Goal: Task Accomplishment & Management: Manage account settings

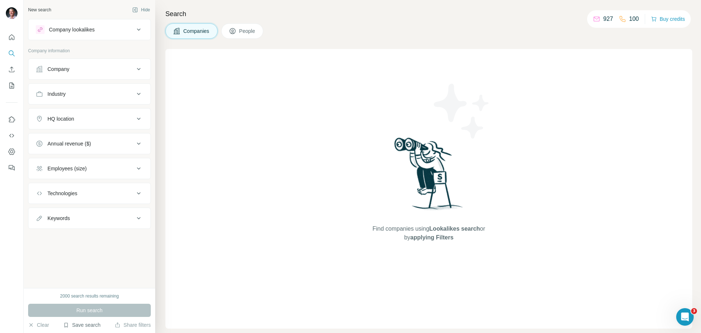
click at [76, 324] on button "Save search" at bounding box center [81, 324] width 37 height 7
click at [89, 314] on div "View my saved searches" at bounding box center [102, 312] width 77 height 15
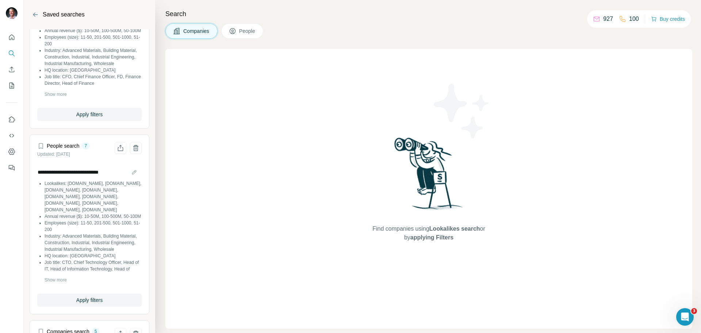
scroll to position [986, 0]
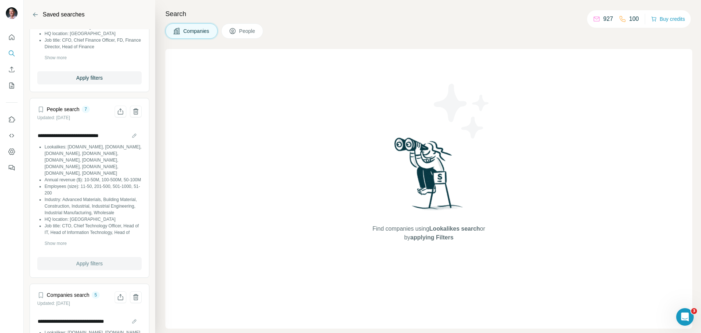
click at [81, 267] on span "Apply filters" at bounding box center [89, 263] width 26 height 7
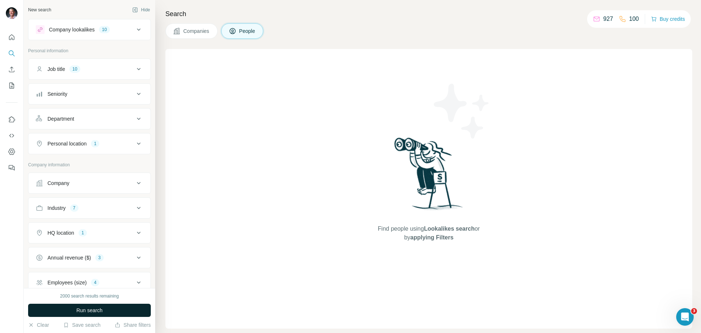
click at [80, 306] on span "Run search" at bounding box center [89, 309] width 26 height 7
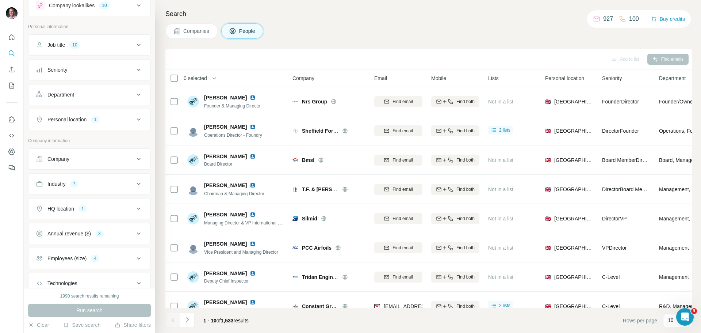
scroll to position [18, 0]
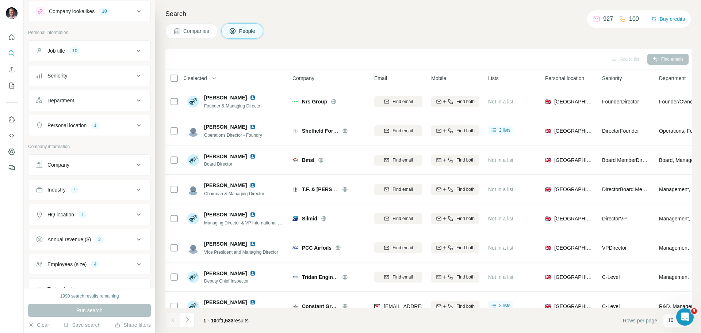
click at [60, 51] on div "Job title" at bounding box center [56, 50] width 18 height 7
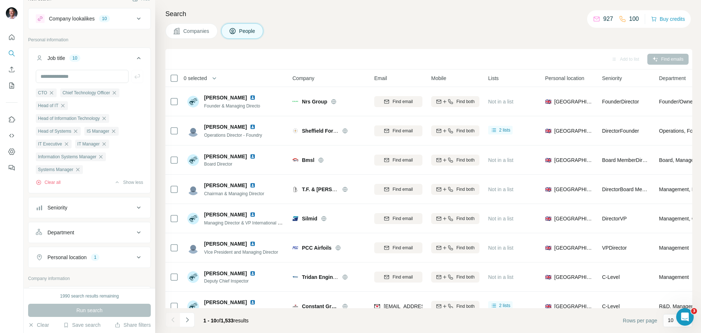
scroll to position [0, 0]
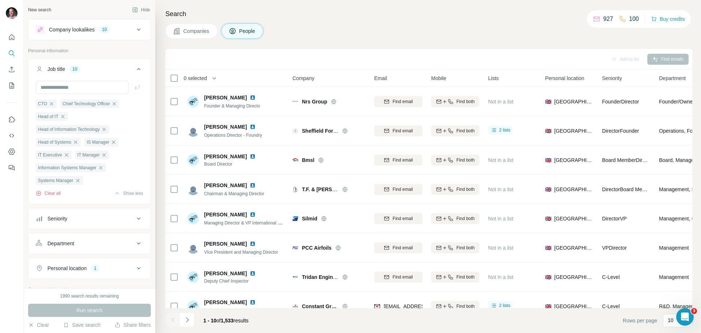
click at [191, 30] on span "Companies" at bounding box center [196, 30] width 27 height 7
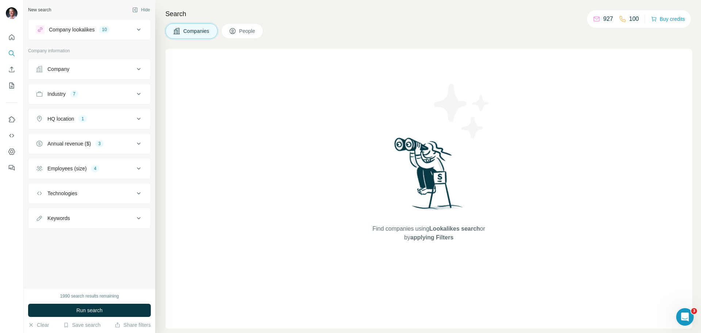
click at [241, 29] on span "People" at bounding box center [247, 30] width 17 height 7
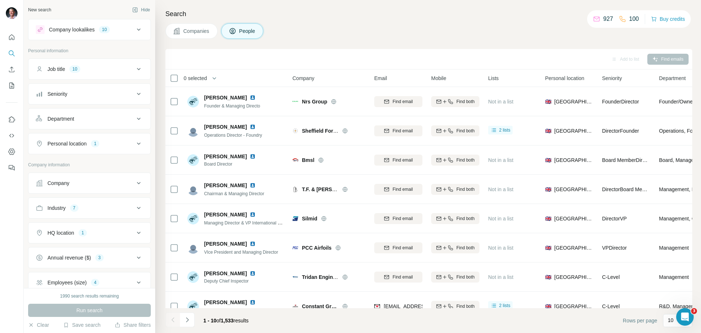
click at [195, 30] on span "Companies" at bounding box center [196, 30] width 27 height 7
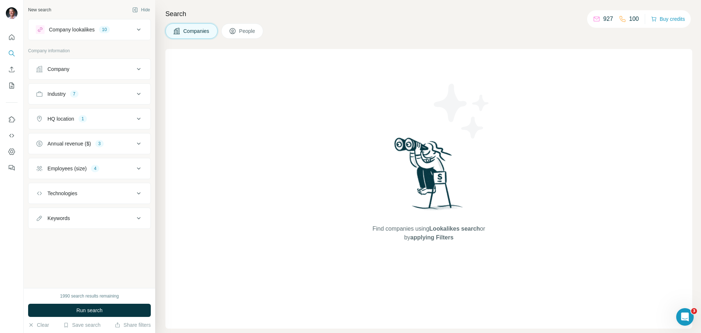
click at [248, 31] on span "People" at bounding box center [247, 30] width 17 height 7
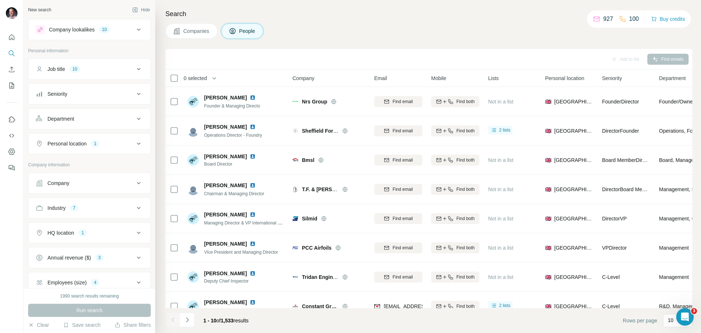
click at [194, 30] on span "Companies" at bounding box center [196, 30] width 27 height 7
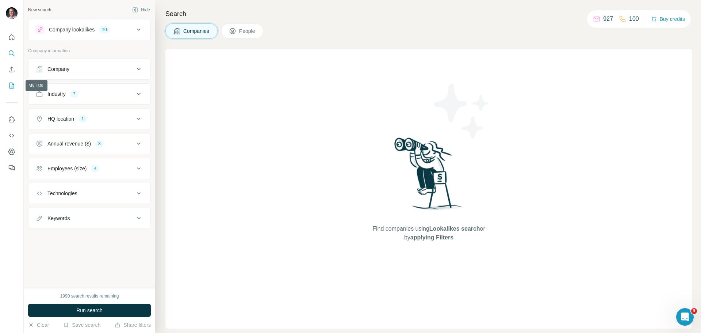
click at [11, 85] on icon "My lists" at bounding box center [11, 85] width 7 height 7
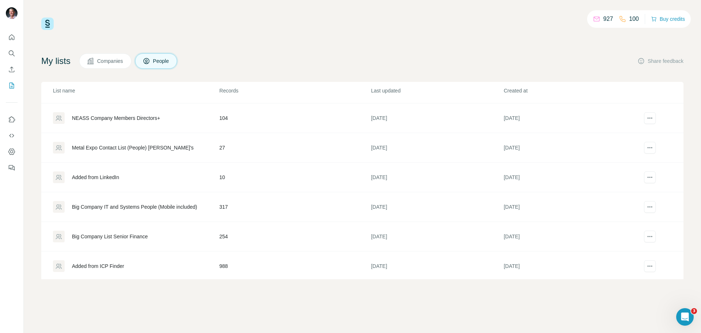
scroll to position [294, 0]
click at [126, 173] on div "Big Company IT and Systems People (Mobile included)" at bounding box center [134, 175] width 125 height 7
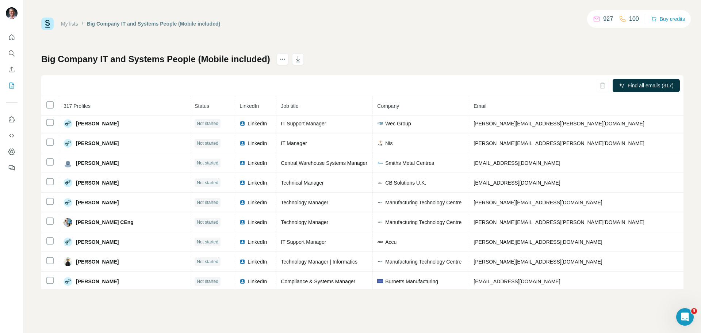
scroll to position [5937, 0]
